Goal: Information Seeking & Learning: Understand process/instructions

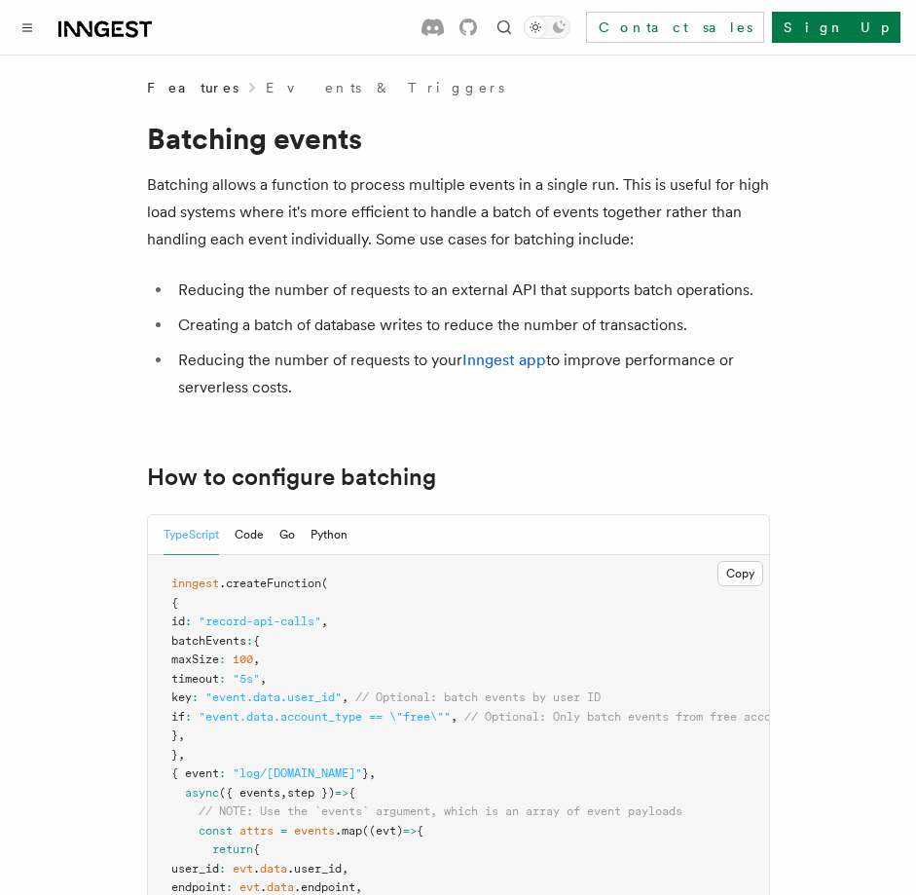
click at [262, 182] on p "Batching allows a function to process multiple events in a single run. This is …" at bounding box center [458, 212] width 623 height 82
drag, startPoint x: 262, startPoint y: 182, endPoint x: 355, endPoint y: 183, distance: 93.5
click at [355, 183] on p "Batching allows a function to process multiple events in a single run. This is …" at bounding box center [458, 212] width 623 height 82
drag, startPoint x: 355, startPoint y: 183, endPoint x: 448, endPoint y: 184, distance: 92.5
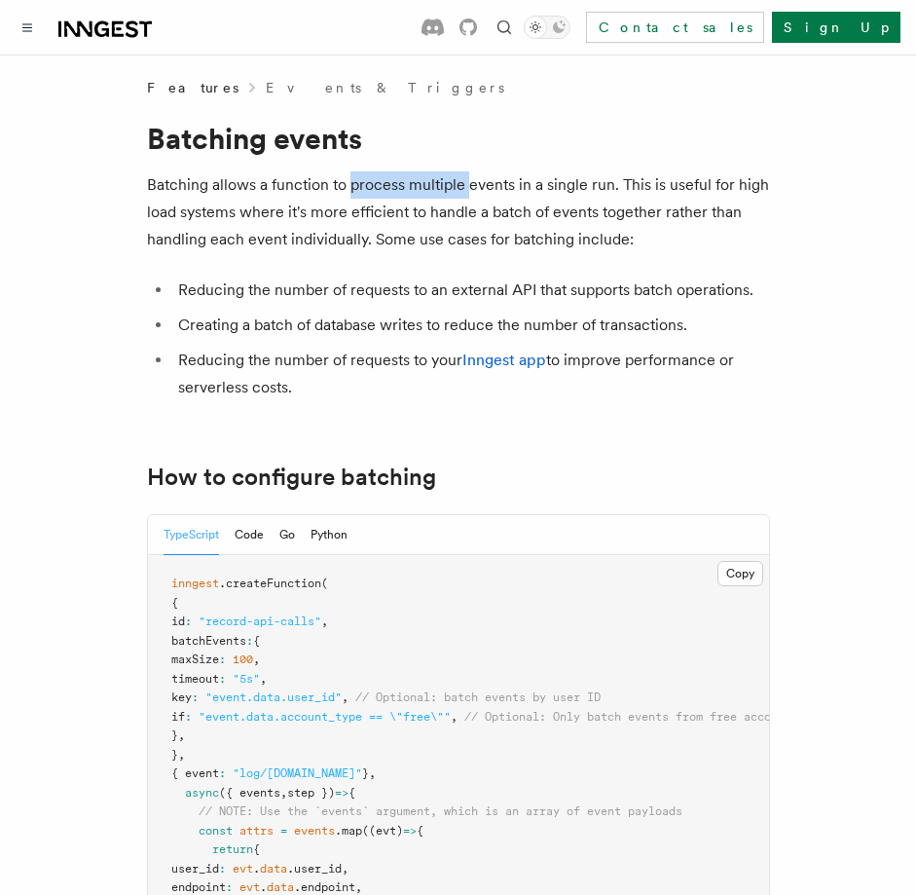
click at [448, 184] on p "Batching allows a function to process multiple events in a single run. This is …" at bounding box center [458, 212] width 623 height 82
click at [326, 207] on p "Batching allows a function to process multiple events in a single run. This is …" at bounding box center [458, 212] width 623 height 82
drag, startPoint x: 326, startPoint y: 207, endPoint x: 403, endPoint y: 233, distance: 81.0
click at [400, 233] on p "Batching allows a function to process multiple events in a single run. This is …" at bounding box center [458, 212] width 623 height 82
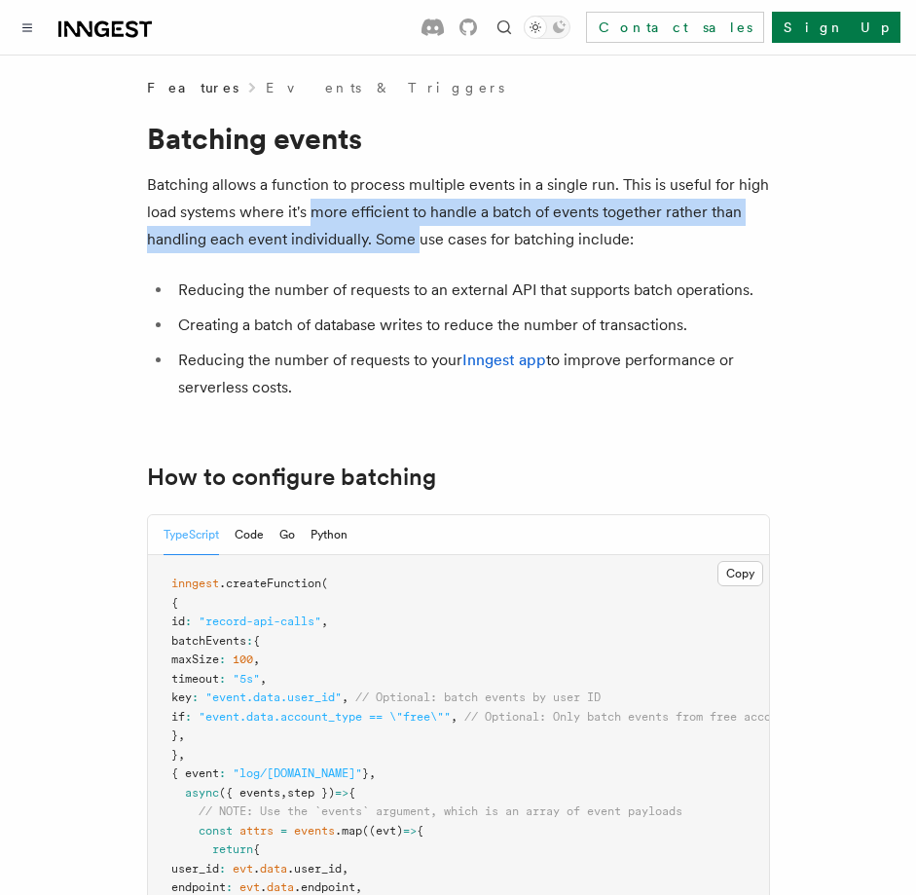
click at [406, 233] on p "Batching allows a function to process multiple events in a single run. This is …" at bounding box center [458, 212] width 623 height 82
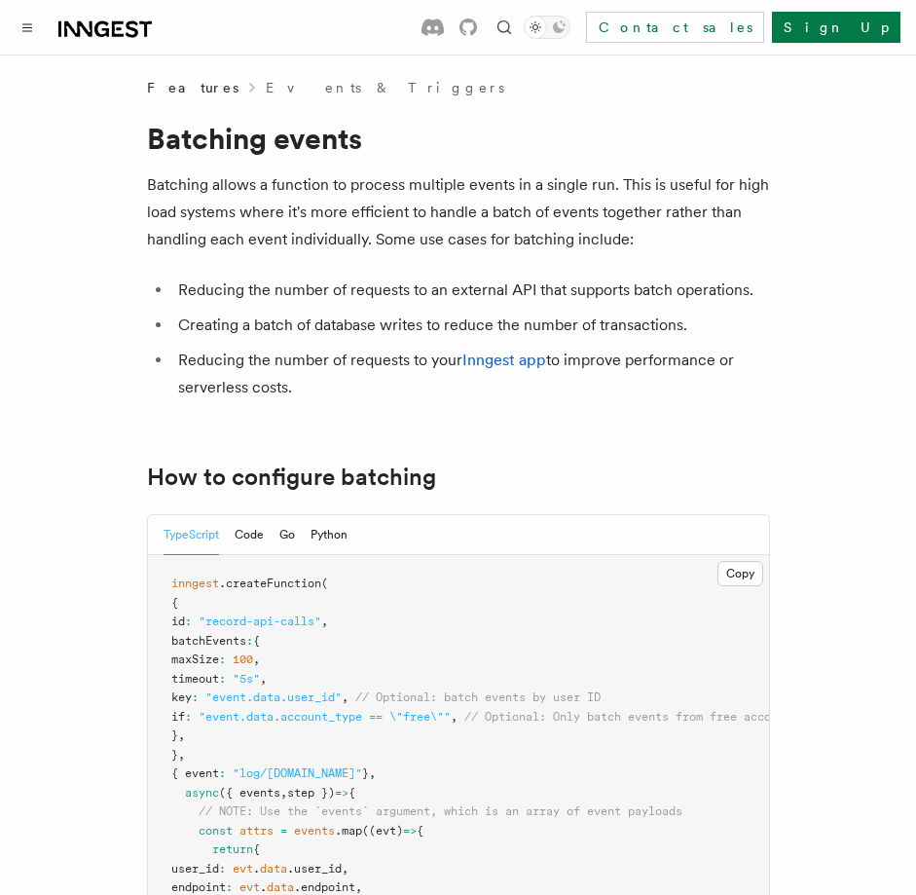
click at [349, 335] on li "Creating a batch of database writes to reduce the number of transactions." at bounding box center [471, 325] width 598 height 27
click at [351, 330] on li "Creating a batch of database writes to reduce the number of transactions." at bounding box center [471, 325] width 598 height 27
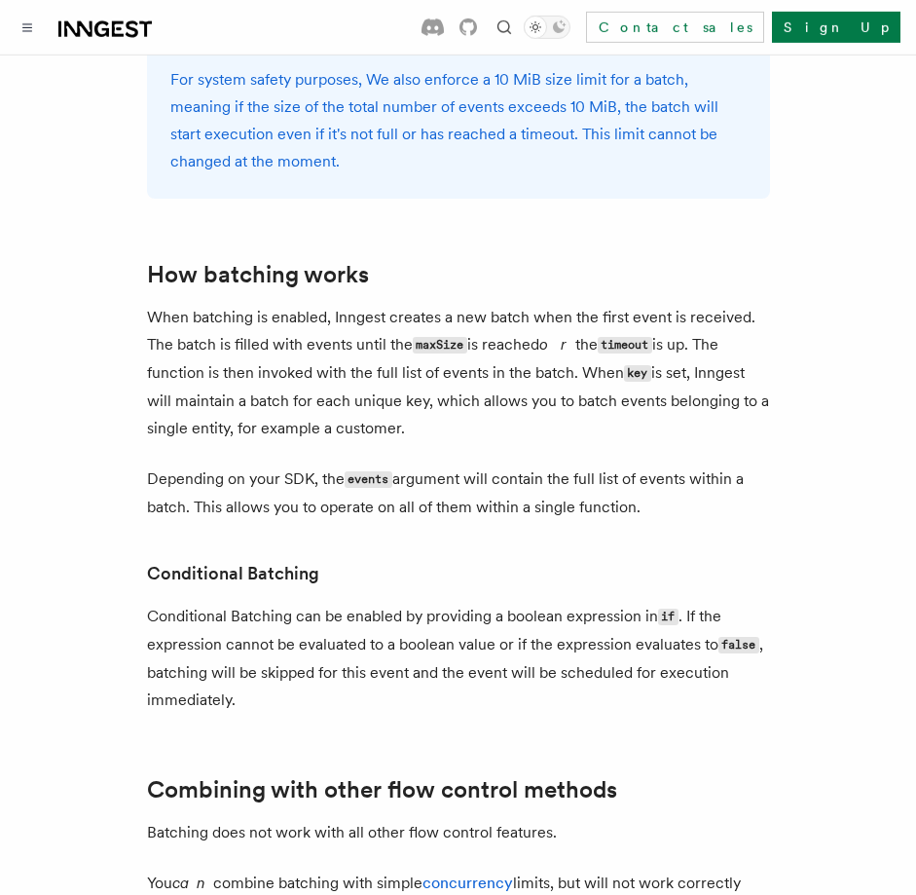
scroll to position [1589, 0]
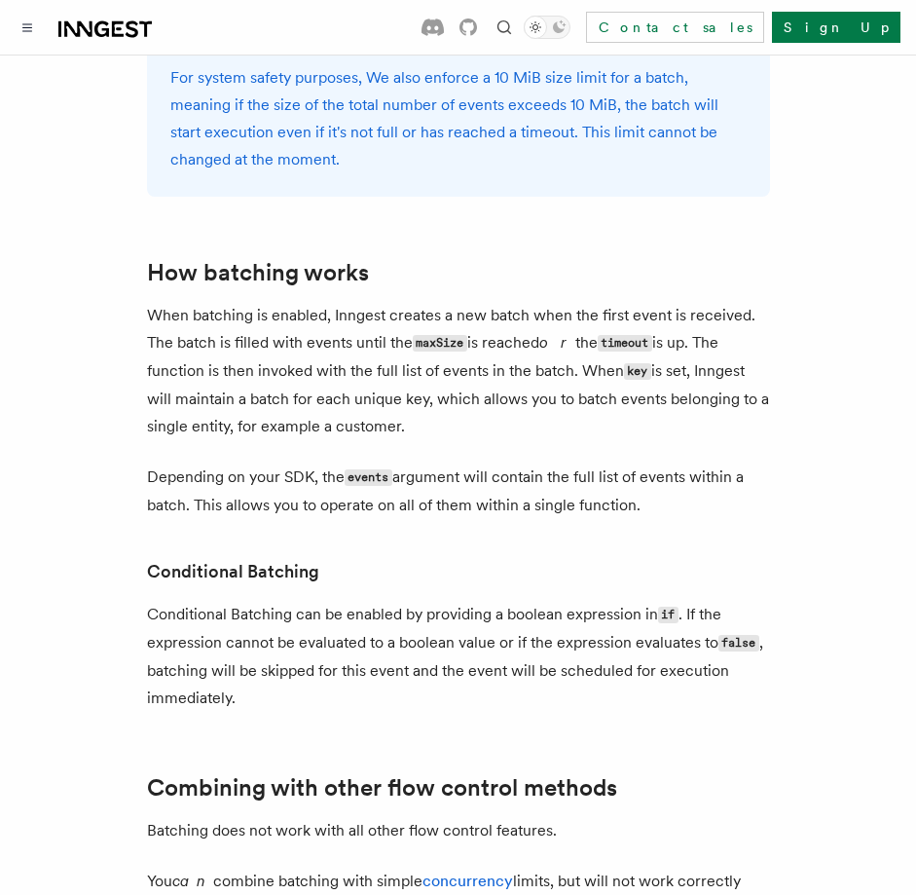
click at [550, 386] on p "When batching is enabled, Inngest creates a new batch when the first event is r…" at bounding box center [458, 371] width 623 height 138
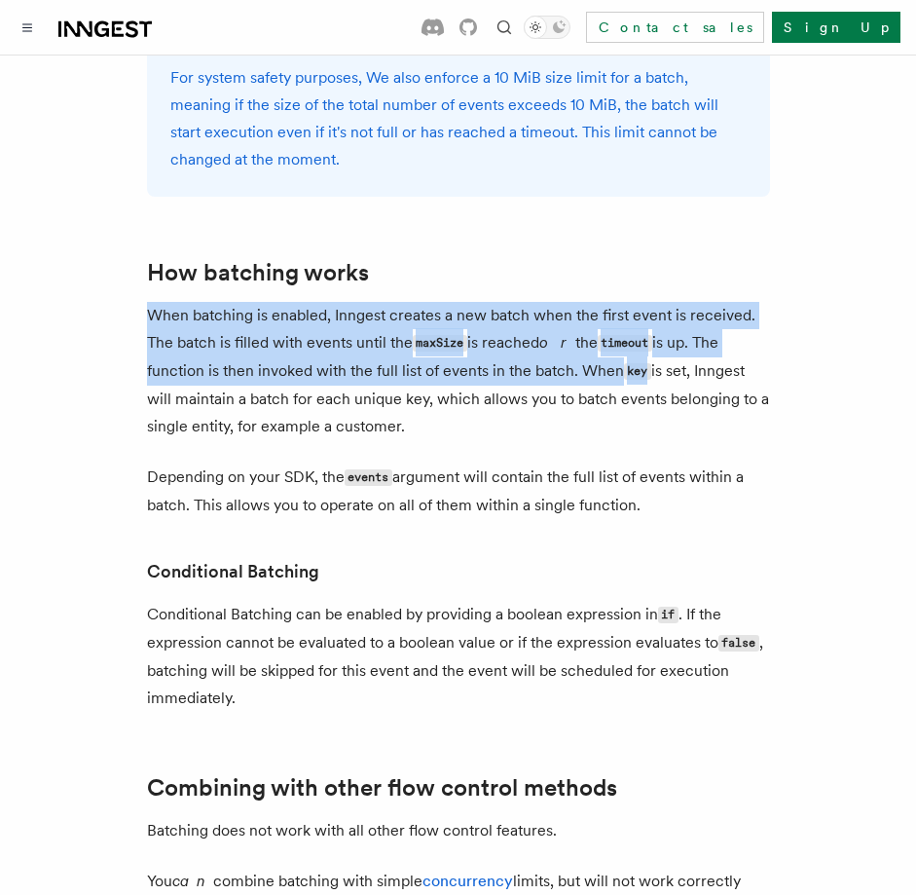
click at [550, 386] on p "When batching is enabled, Inngest creates a new batch when the first event is r…" at bounding box center [458, 371] width 623 height 138
click at [583, 411] on p "When batching is enabled, Inngest creates a new batch when the first event is r…" at bounding box center [458, 371] width 623 height 138
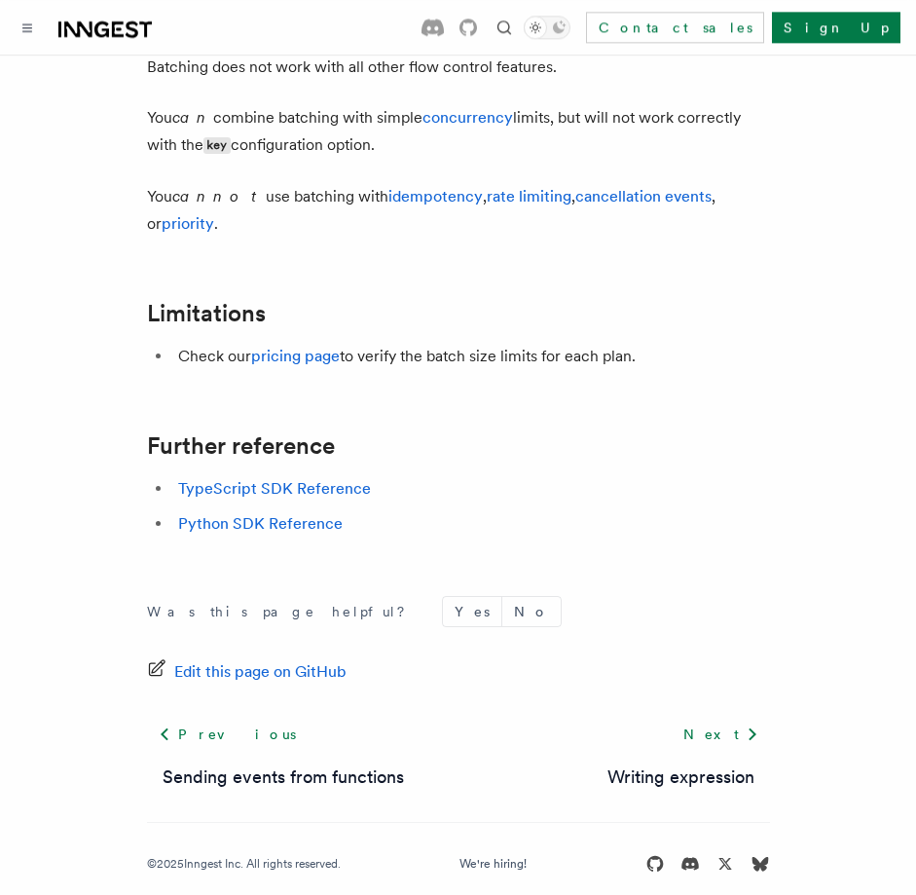
scroll to position [2377, 0]
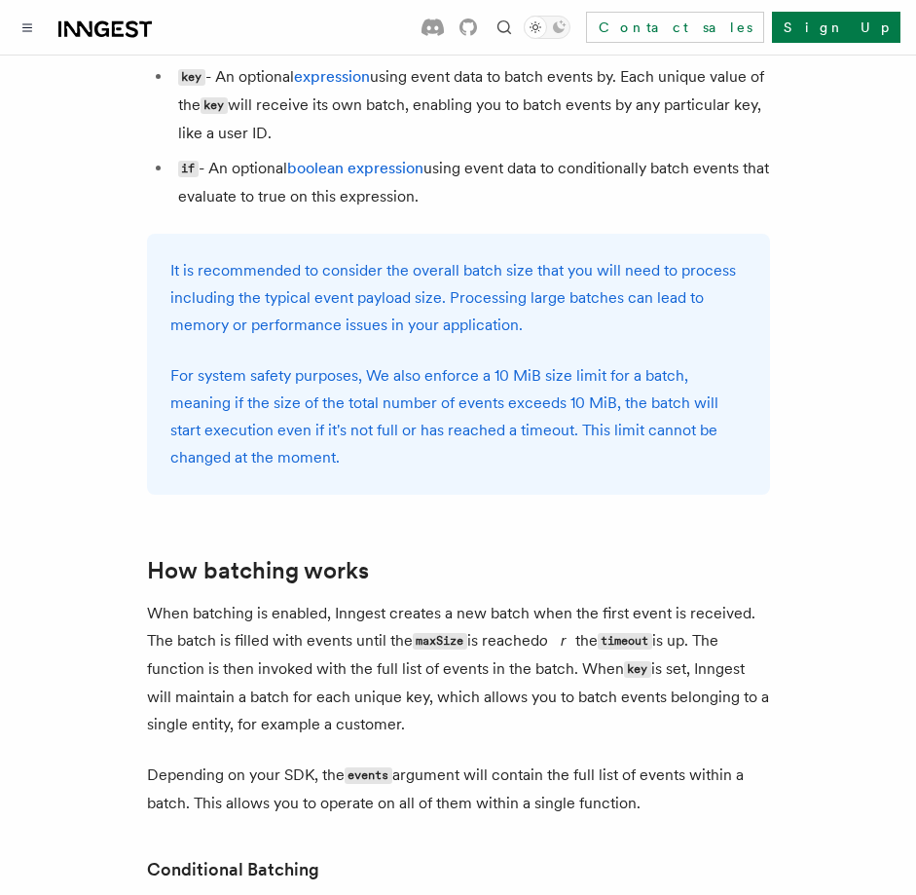
scroll to position [1589, 0]
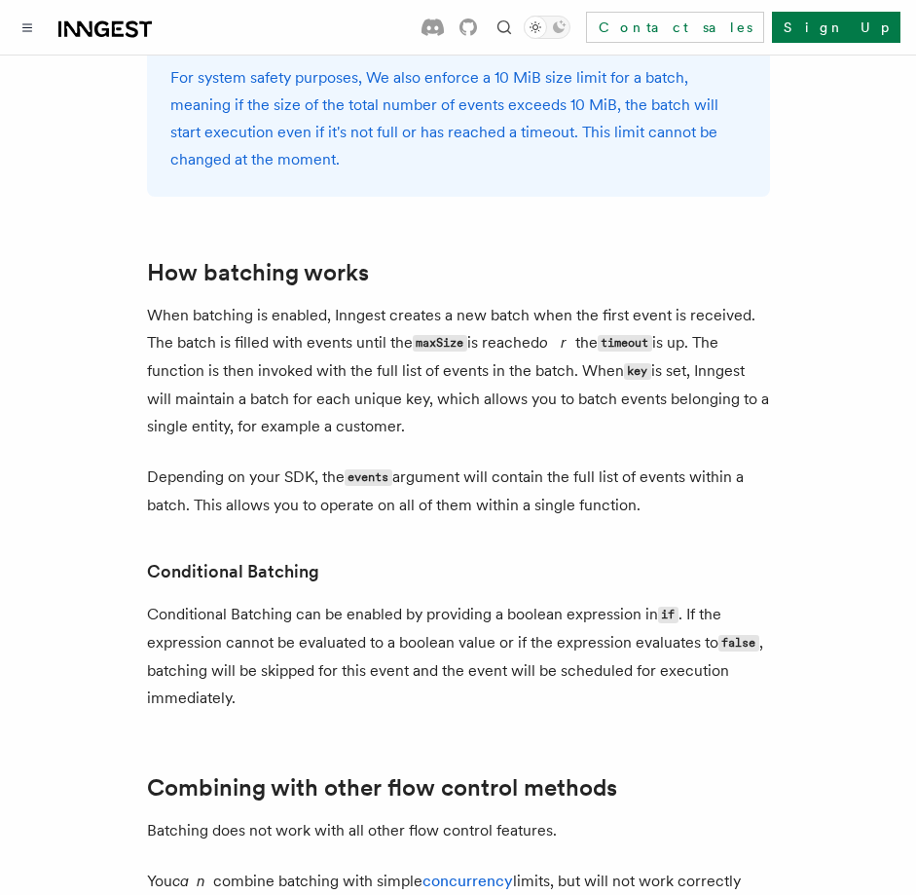
click at [283, 347] on p "When batching is enabled, Inngest creates a new batch when the first event is r…" at bounding box center [458, 371] width 623 height 138
drag, startPoint x: 283, startPoint y: 347, endPoint x: 395, endPoint y: 330, distance: 113.2
click at [395, 330] on p "When batching is enabled, Inngest creates a new batch when the first event is r…" at bounding box center [458, 371] width 623 height 138
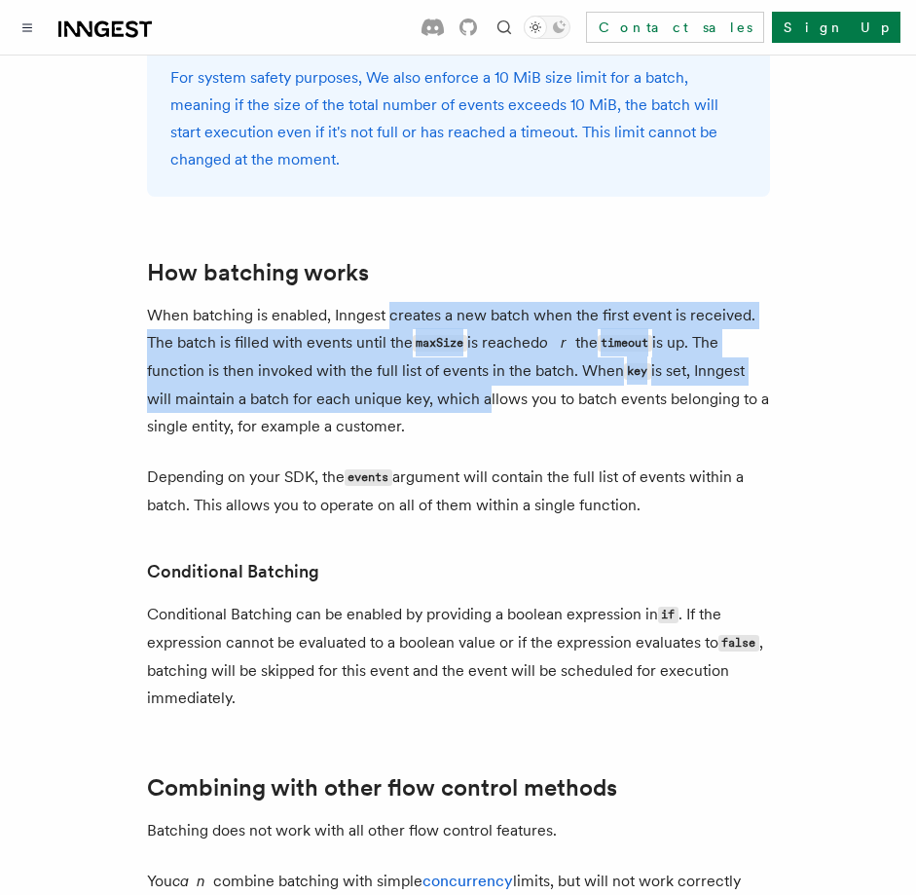
drag, startPoint x: 395, startPoint y: 330, endPoint x: 448, endPoint y: 417, distance: 101.4
click at [448, 417] on p "When batching is enabled, Inngest creates a new batch when the first event is r…" at bounding box center [458, 371] width 623 height 138
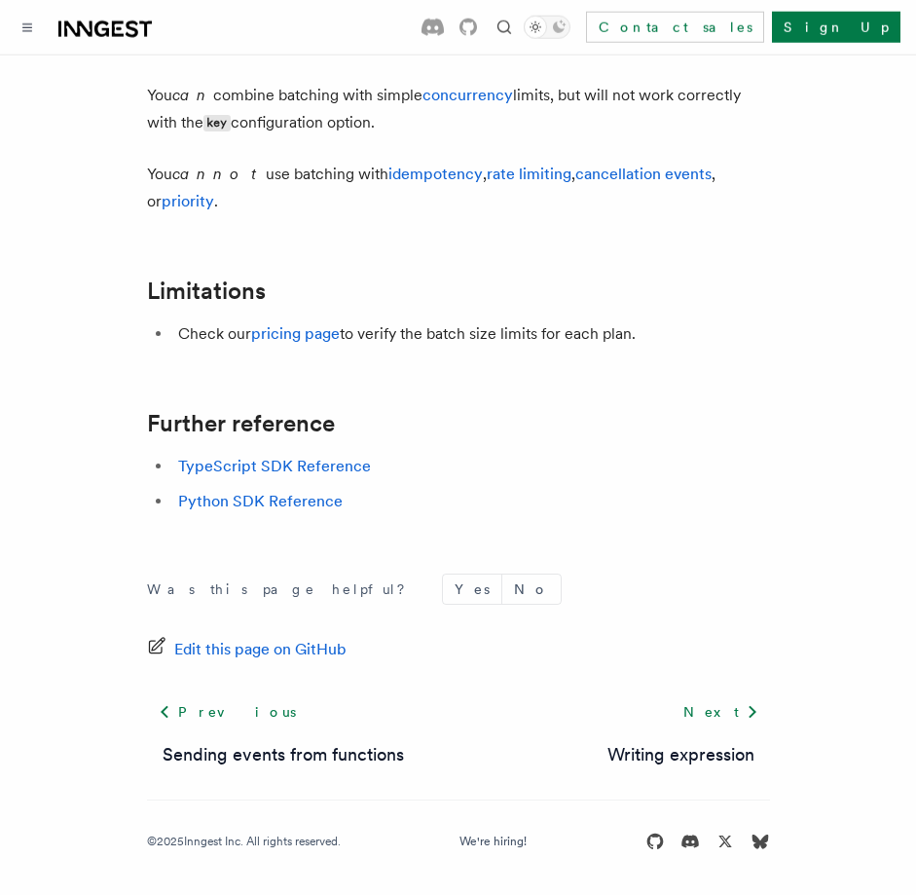
scroll to position [2377, 0]
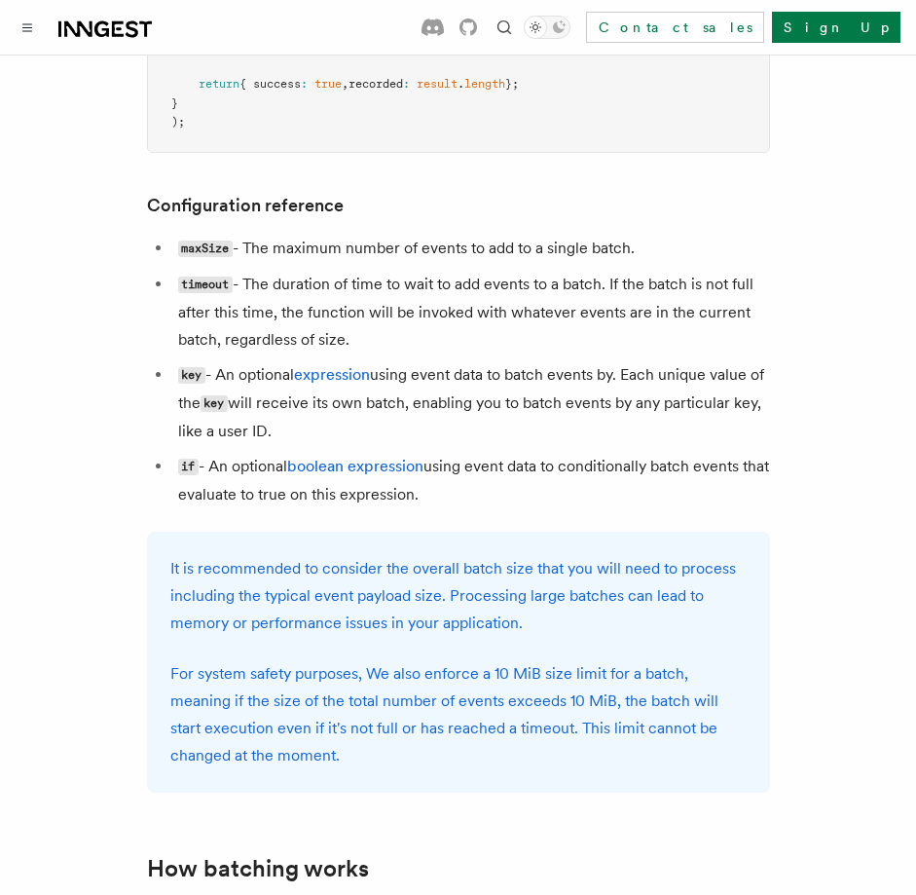
scroll to position [1589, 0]
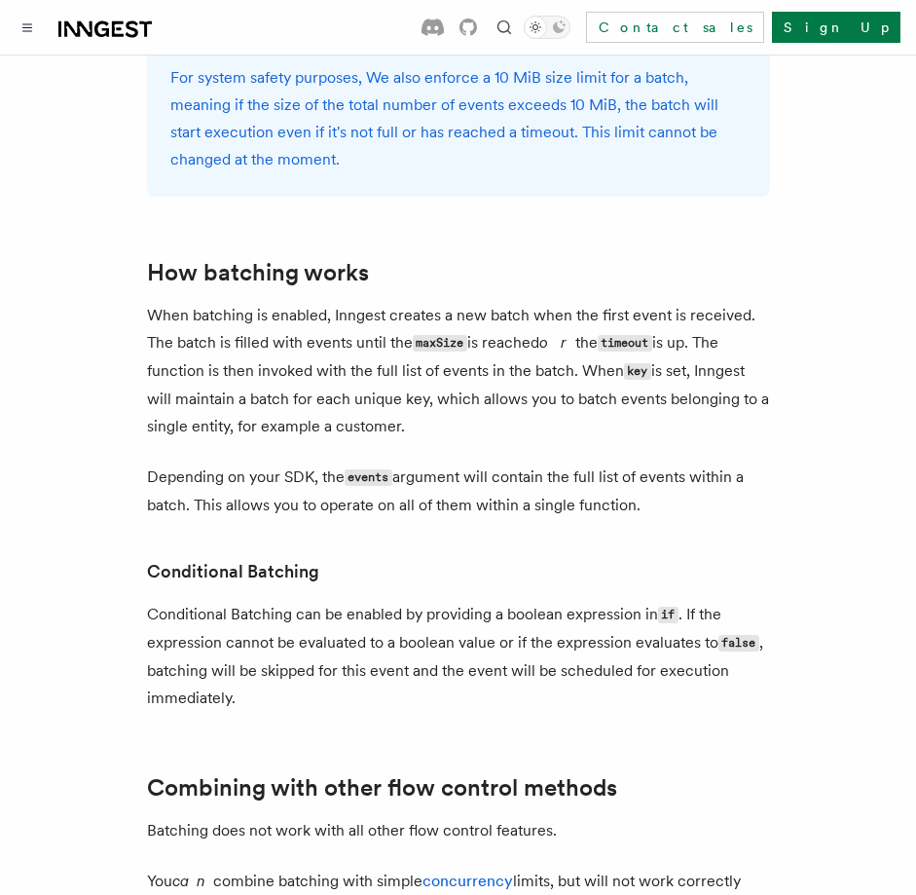
click at [247, 330] on p "When batching is enabled, Inngest creates a new batch when the first event is r…" at bounding box center [458, 371] width 623 height 138
drag, startPoint x: 247, startPoint y: 330, endPoint x: 392, endPoint y: 347, distance: 146.0
click at [392, 347] on p "When batching is enabled, Inngest creates a new batch when the first event is r…" at bounding box center [458, 371] width 623 height 138
drag, startPoint x: 392, startPoint y: 347, endPoint x: 566, endPoint y: 447, distance: 200.2
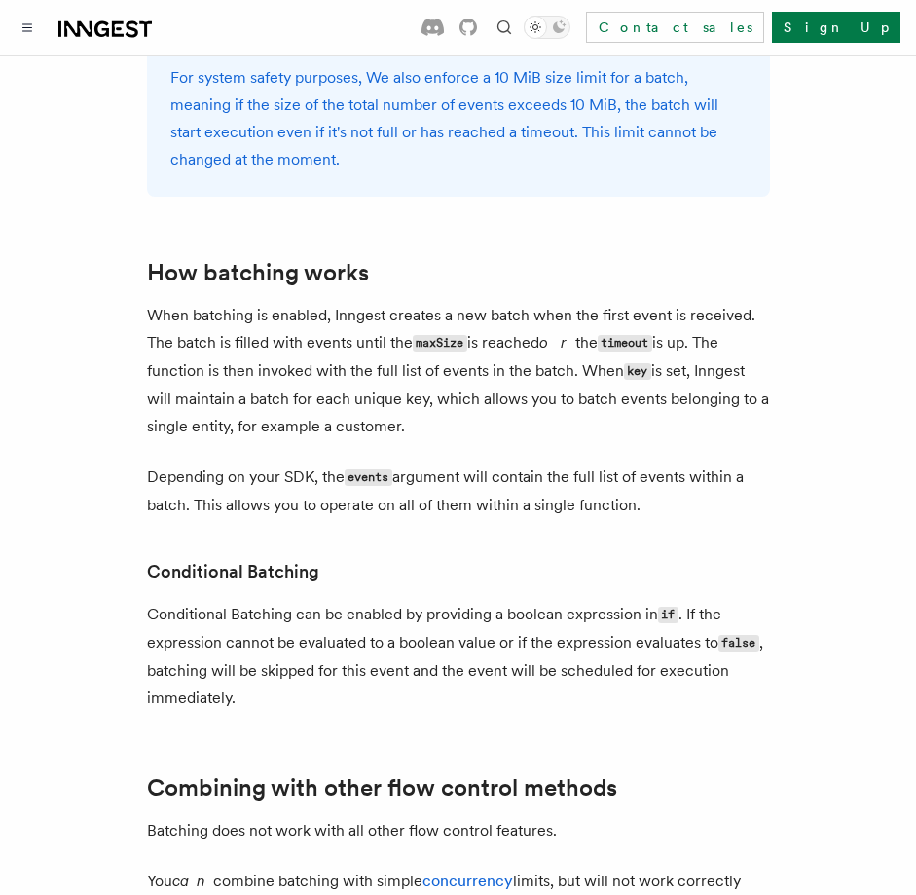
click at [566, 440] on p "When batching is enabled, Inngest creates a new batch when the first event is r…" at bounding box center [458, 371] width 623 height 138
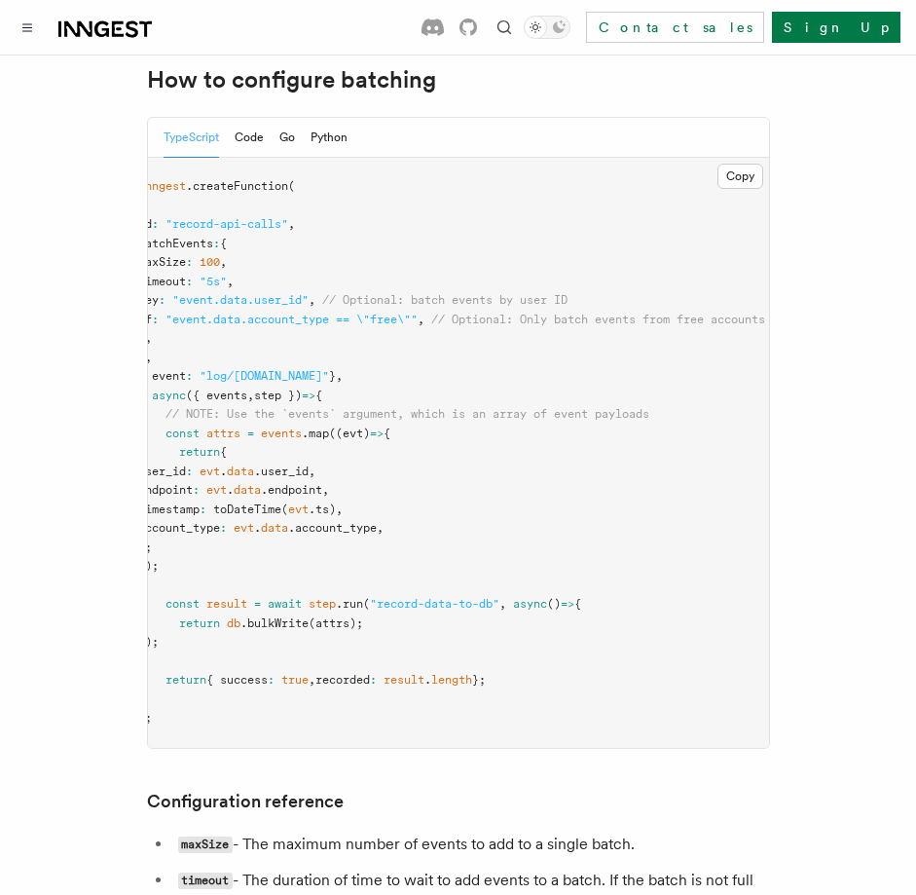
scroll to position [0, 0]
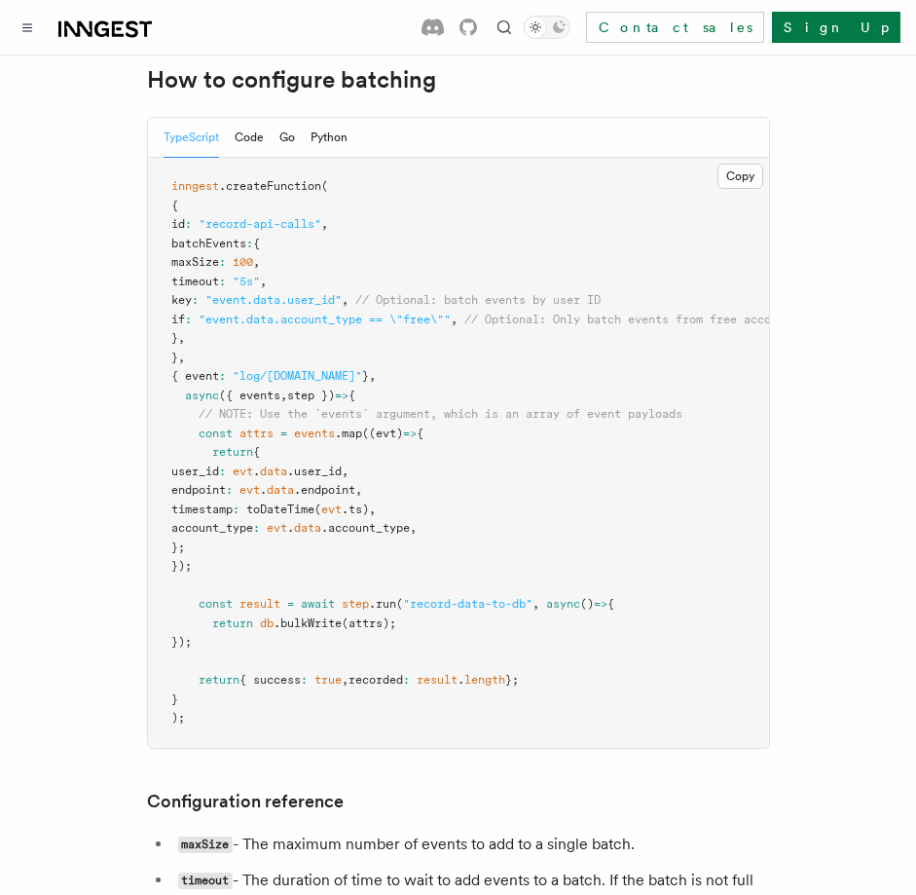
drag, startPoint x: 426, startPoint y: 326, endPoint x: 369, endPoint y: 311, distance: 59.5
